Goal: Task Accomplishment & Management: Manage account settings

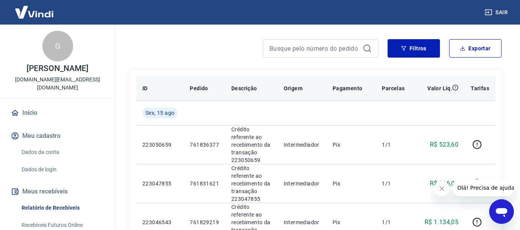
scroll to position [38, 0]
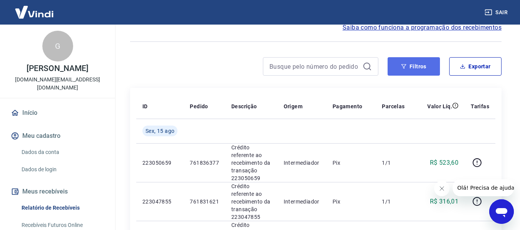
click at [416, 72] on button "Filtros" at bounding box center [413, 66] width 52 height 18
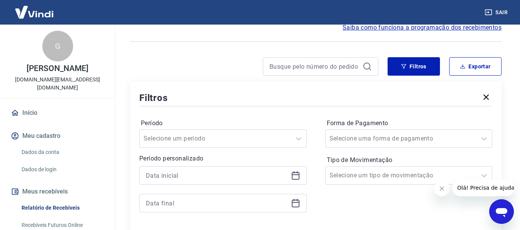
click at [178, 183] on div at bounding box center [222, 176] width 167 height 18
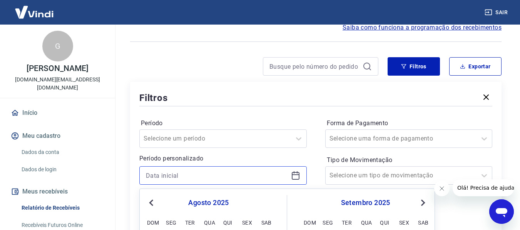
click at [180, 177] on input at bounding box center [217, 176] width 142 height 12
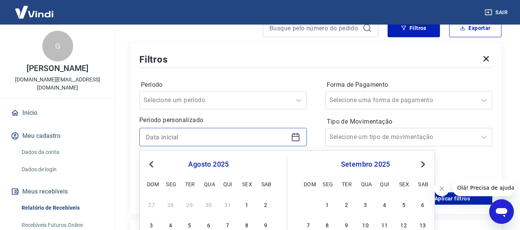
scroll to position [154, 0]
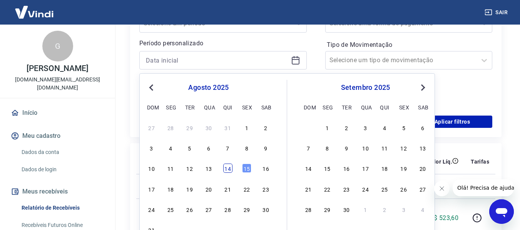
click at [230, 167] on div "14" at bounding box center [227, 168] width 9 height 9
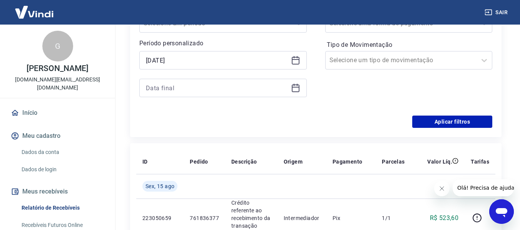
type input "[DATE]"
click at [185, 85] on input at bounding box center [217, 88] width 142 height 12
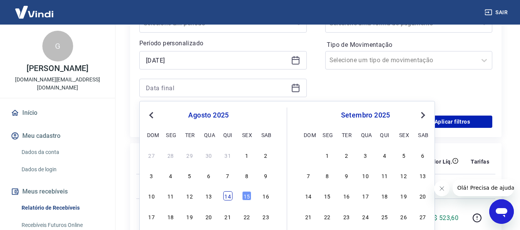
click at [226, 198] on div "14" at bounding box center [227, 196] width 9 height 9
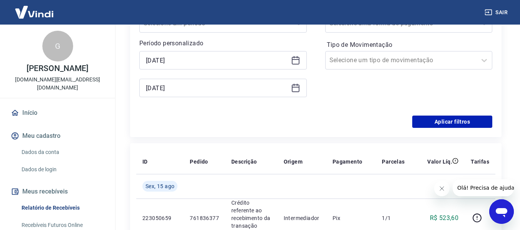
type input "[DATE]"
click at [459, 121] on button "Aplicar filtros" at bounding box center [452, 122] width 80 height 12
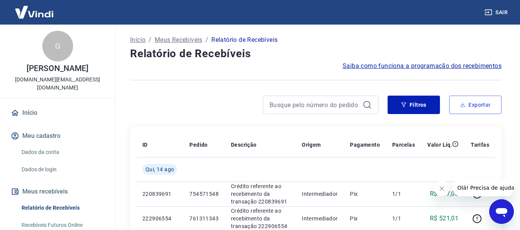
click at [474, 105] on button "Exportar" at bounding box center [475, 105] width 52 height 18
type input "[DATE]"
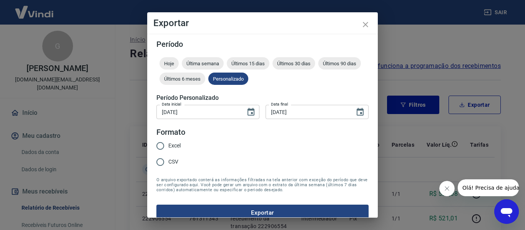
click at [176, 142] on span "Excel" at bounding box center [174, 146] width 12 height 8
click at [168, 142] on input "Excel" at bounding box center [160, 146] width 16 height 16
radio input "true"
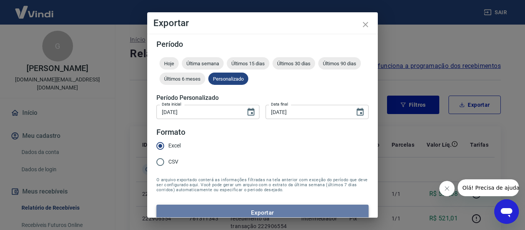
click at [285, 214] on button "Exportar" at bounding box center [263, 213] width 212 height 16
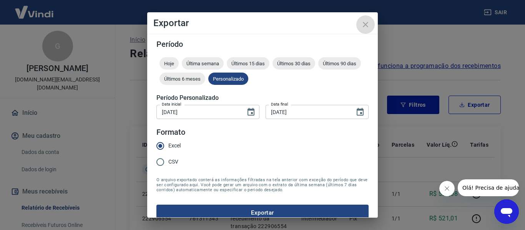
click at [364, 25] on icon "close" at bounding box center [365, 24] width 9 height 9
